Goal: Task Accomplishment & Management: Manage account settings

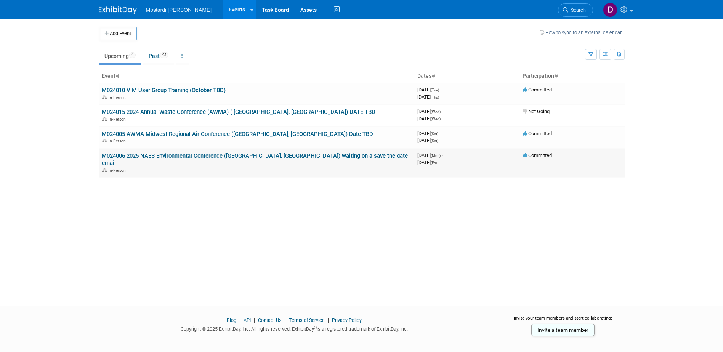
click at [212, 155] on link "M024006 2025 NAES Environmental Conference ([GEOGRAPHIC_DATA], [GEOGRAPHIC_DATA…" at bounding box center [255, 159] width 306 height 14
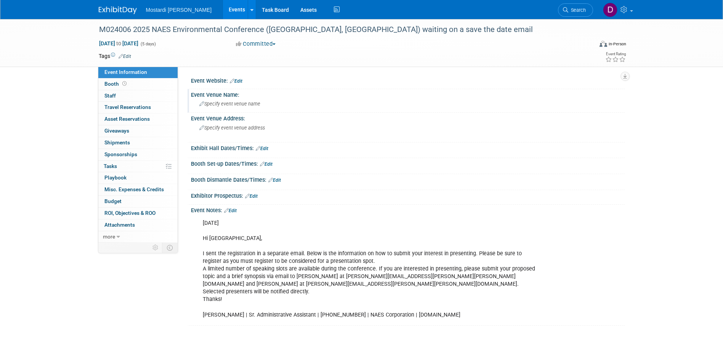
click at [267, 102] on div "Specify event venue name" at bounding box center [408, 104] width 422 height 12
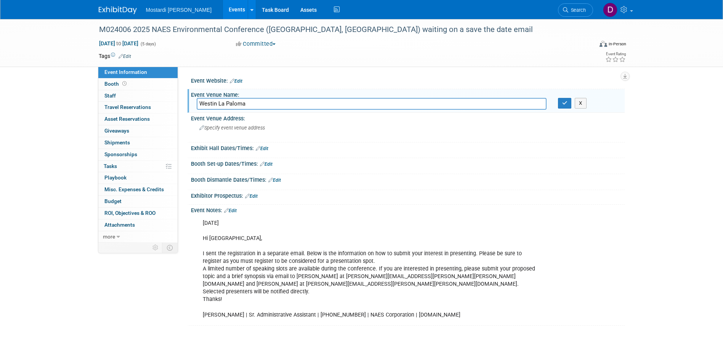
type input "Westin La Paloma"
click at [184, 156] on div "Event Website: Edit Event Venue Name: Westin La Paloma X Event Venue Address: S…" at bounding box center [401, 155] width 447 height 176
click at [223, 8] on link "Events" at bounding box center [237, 9] width 28 height 19
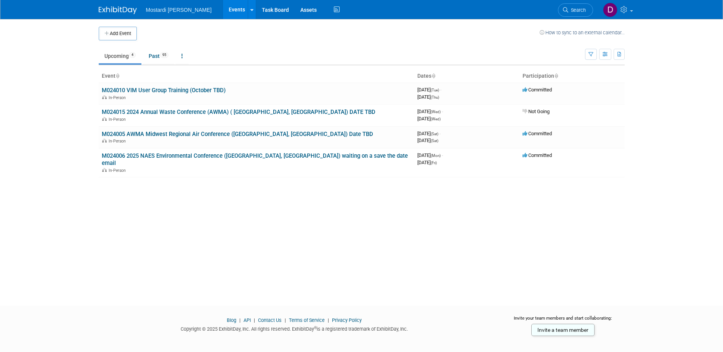
click at [215, 218] on div "Add Event How to sync to an external calendar... New Event Duplicate Event Warn…" at bounding box center [361, 155] width 537 height 273
click at [183, 54] on icon at bounding box center [182, 55] width 2 height 5
click at [57, 125] on body "Mostardi Platt Events Add Event Bulk Upload Events Shareable Event Boards Recen…" at bounding box center [361, 176] width 723 height 352
click at [250, 11] on icon at bounding box center [251, 10] width 3 height 5
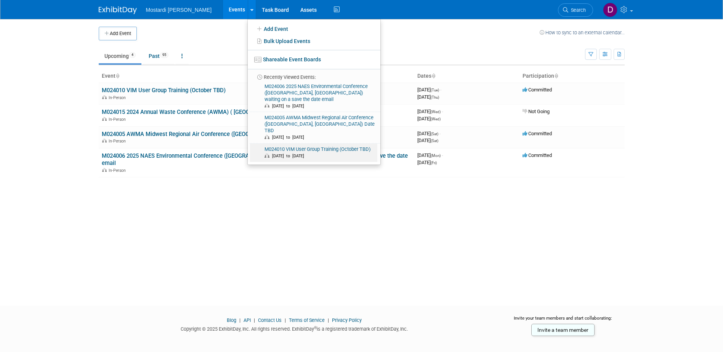
click at [256, 144] on link "M024010 VIM User Group Training (October TBD) Sep 30, 2025 to Oct 2, 2025" at bounding box center [313, 153] width 127 height 18
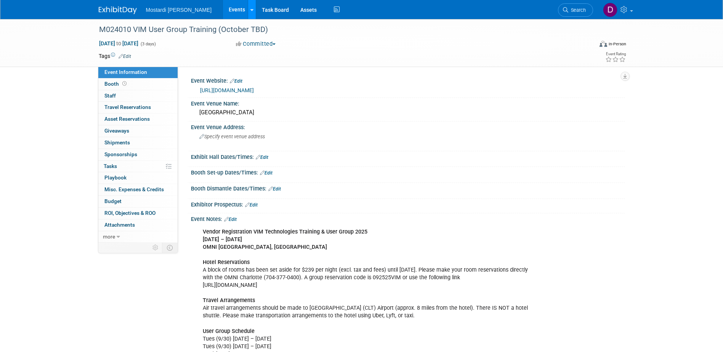
click at [250, 9] on icon at bounding box center [251, 10] width 3 height 5
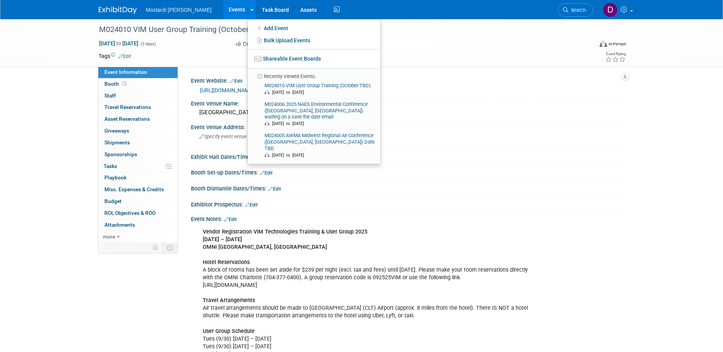
drag, startPoint x: 70, startPoint y: 121, endPoint x: 83, endPoint y: 98, distance: 26.8
click at [71, 120] on div "M024010 VIM User Group Training (October TBD) Sep 30, 2025 to Oct 2, 2025 (3 da…" at bounding box center [361, 276] width 723 height 514
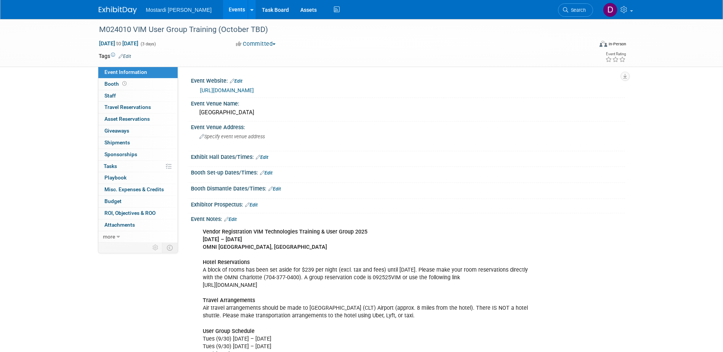
click at [223, 9] on link "Events" at bounding box center [237, 9] width 28 height 19
